Goal: Task Accomplishment & Management: Complete application form

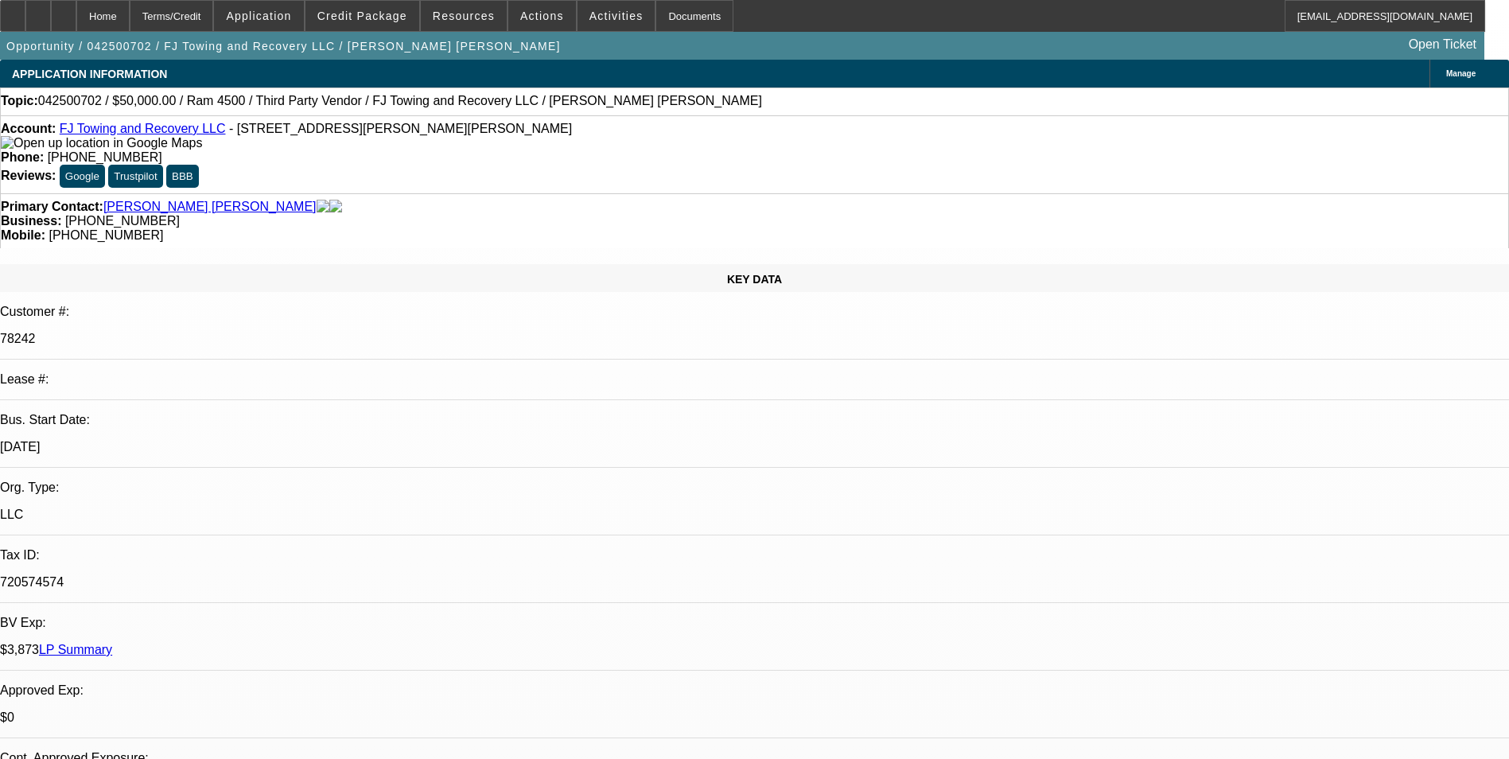
select select "0"
select select "6"
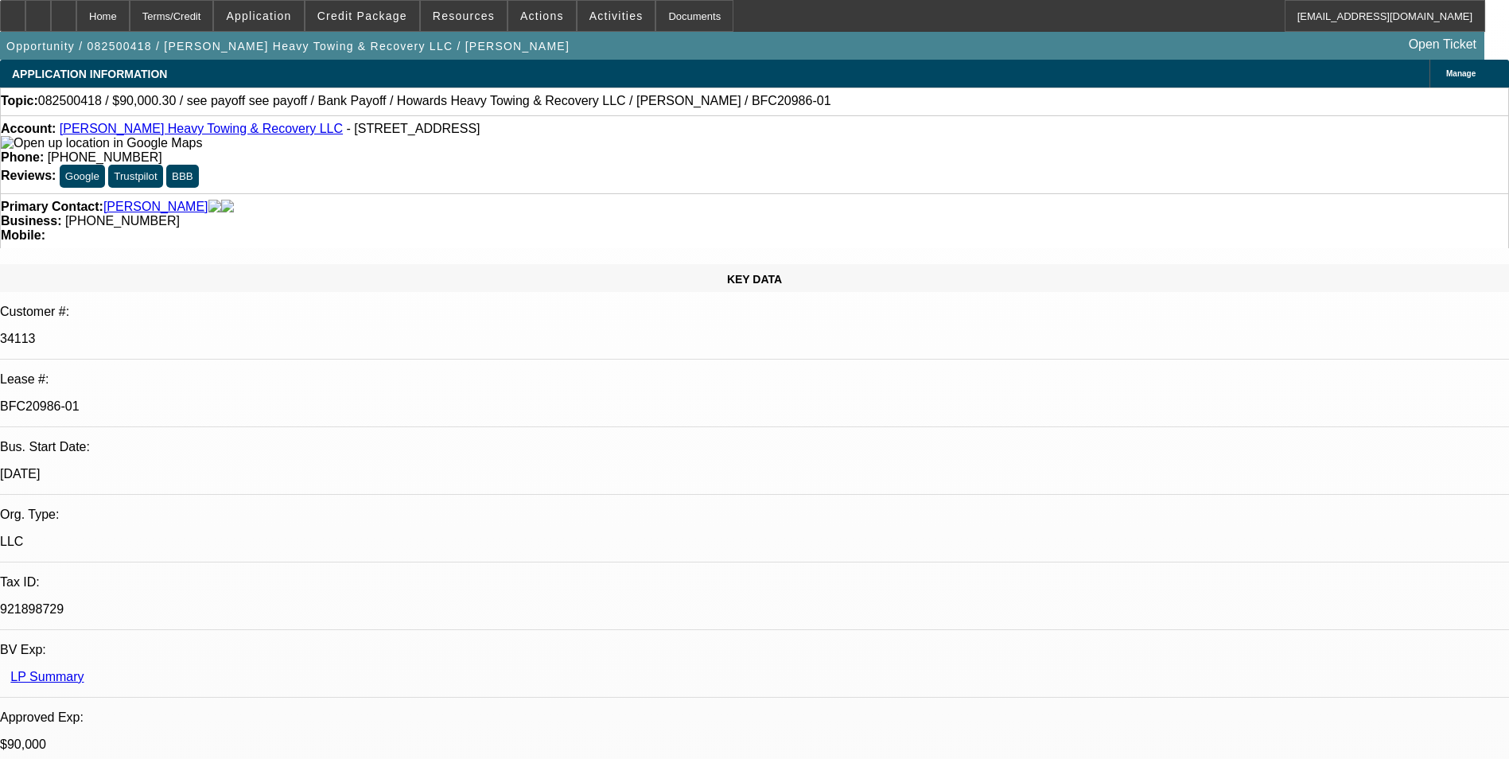
select select "0"
select select "0.1"
select select "0"
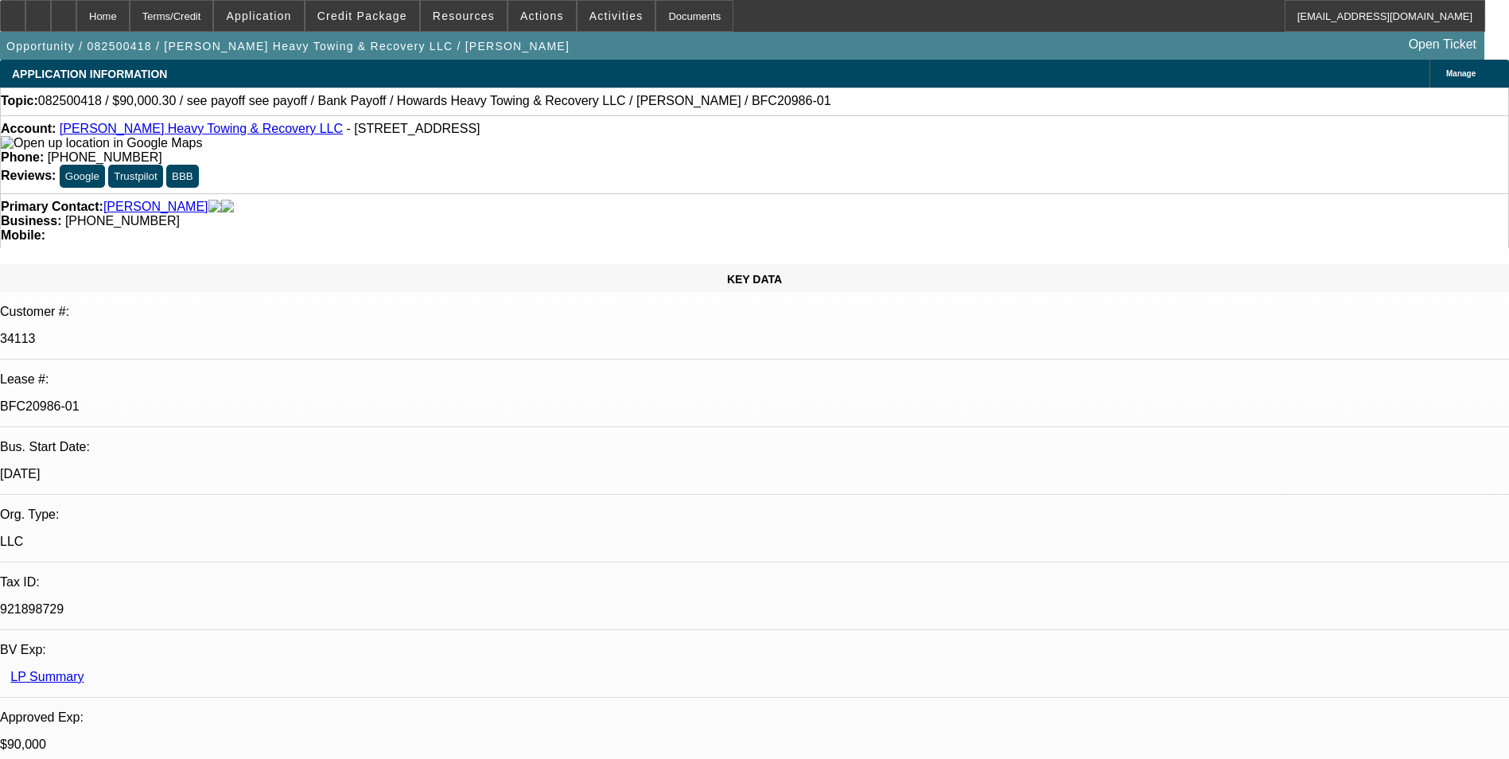
select select "0.1"
select select "0"
select select "0.1"
select select "0"
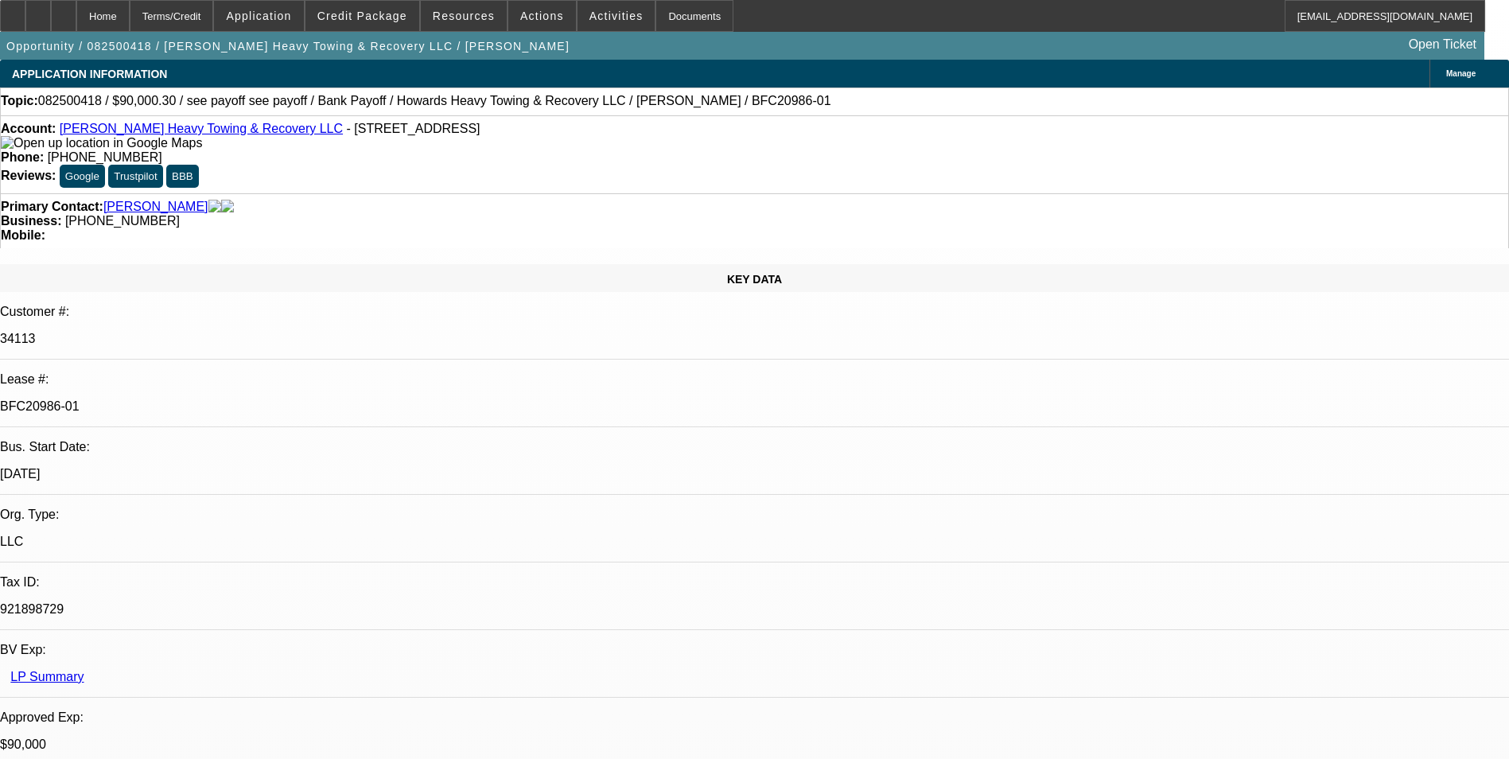
select select "0"
select select "0.1"
select select "1"
select select "2"
select select "4"
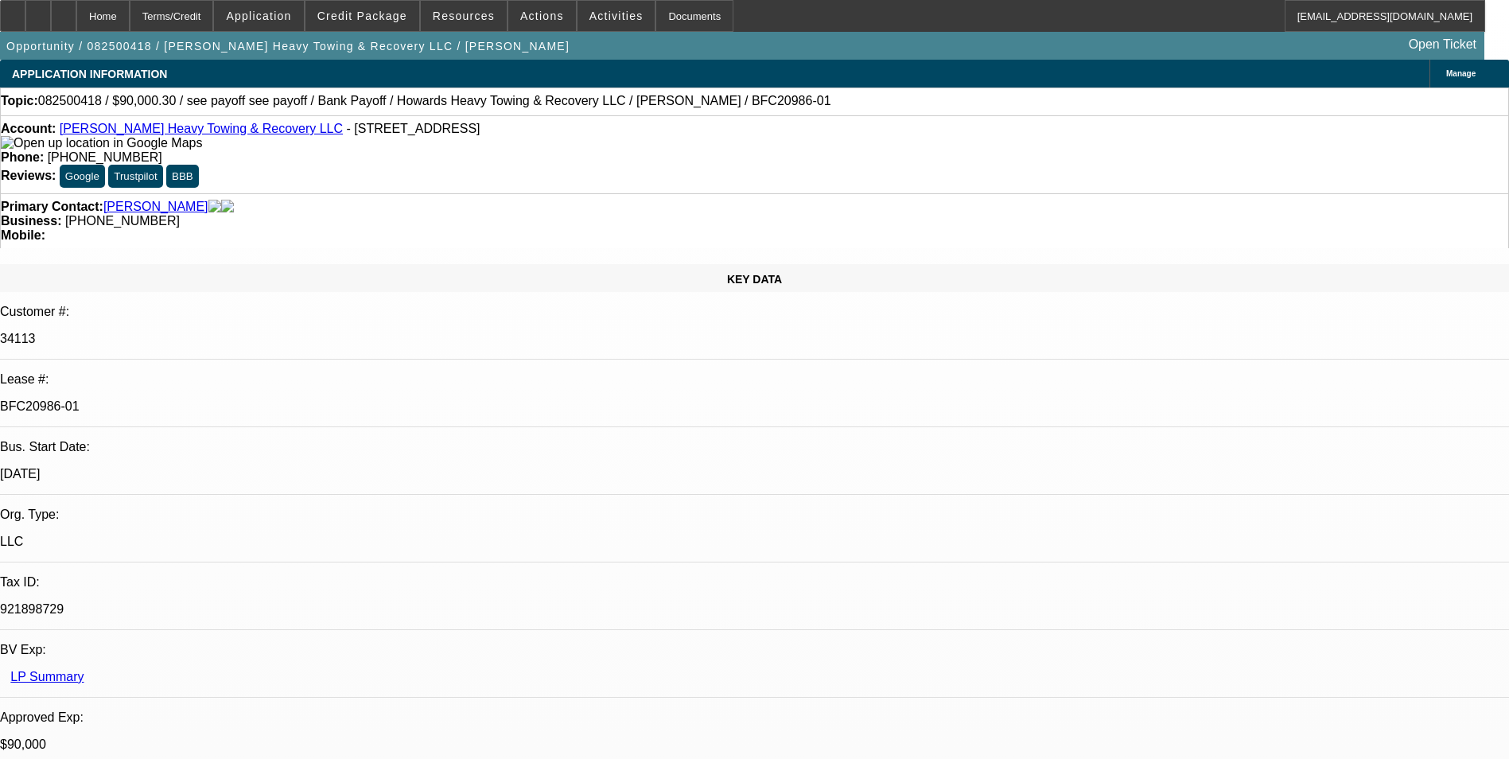
select select "1"
select select "2"
select select "4"
select select "1"
select select "2"
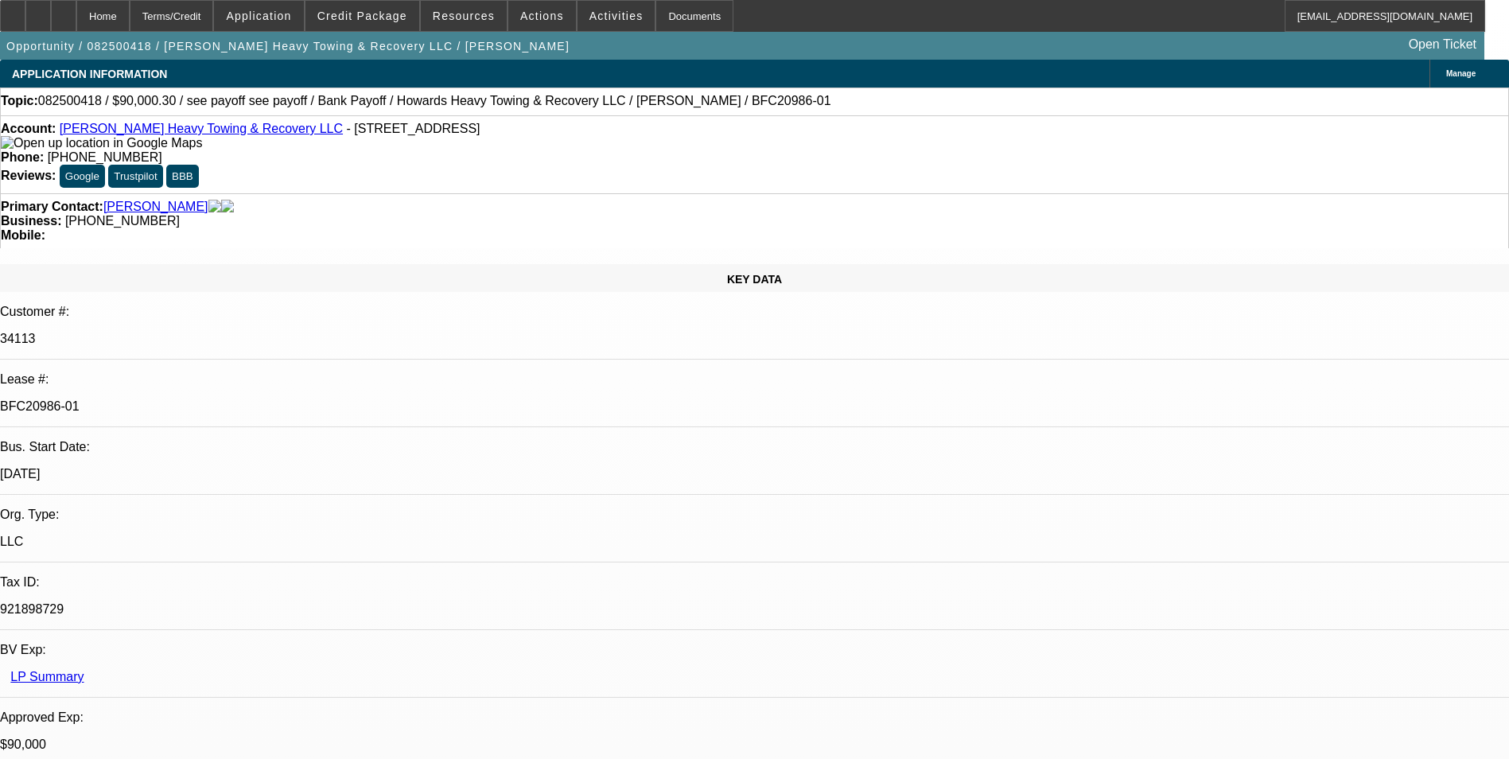
select select "4"
select select "1"
select select "2"
select select "4"
